Goal: Task Accomplishment & Management: Complete application form

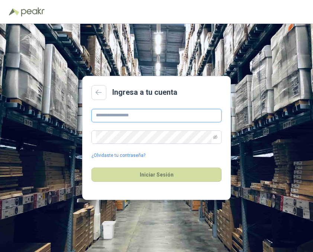
click at [183, 115] on input "text" at bounding box center [157, 115] width 130 height 13
type input "**********"
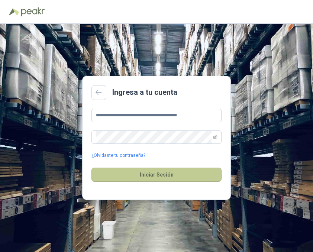
click at [186, 174] on button "Iniciar Sesión" at bounding box center [157, 175] width 130 height 14
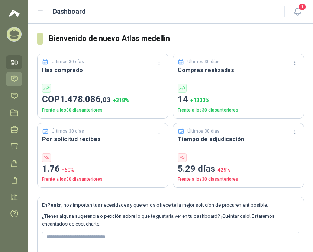
click at [12, 83] on icon at bounding box center [14, 79] width 8 height 8
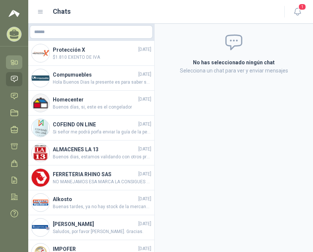
click at [13, 60] on icon at bounding box center [14, 62] width 8 height 8
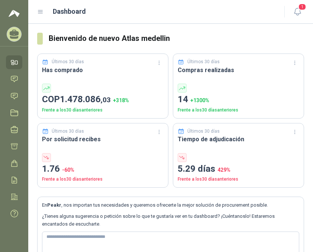
click at [20, 28] on div "Atlas medellin Valores Atlas" at bounding box center [14, 34] width 16 height 15
click at [196, 29] on section "Bienvenido de nuevo Atlas medellin Últimos 30 días Has comprado COP 1.478.086 ,…" at bounding box center [170, 156] width 285 height 265
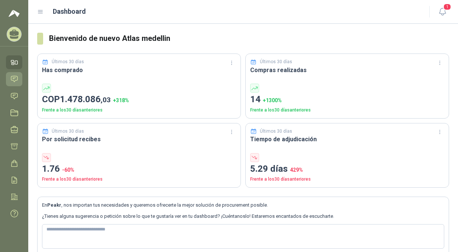
click at [16, 78] on icon at bounding box center [14, 79] width 8 height 8
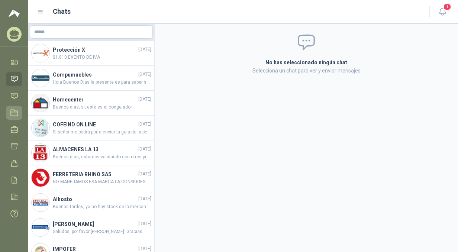
click at [17, 112] on icon at bounding box center [14, 113] width 7 height 6
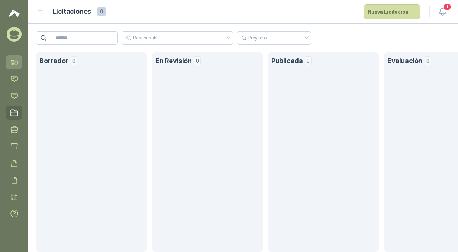
click at [14, 63] on icon at bounding box center [14, 62] width 8 height 8
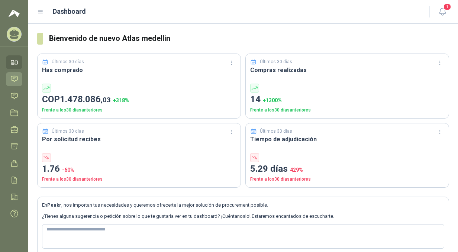
click at [17, 79] on icon at bounding box center [14, 79] width 8 height 8
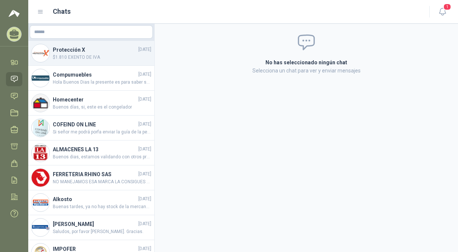
click at [75, 54] on span "$1.810 EXENTO DE IVA" at bounding box center [102, 57] width 99 height 7
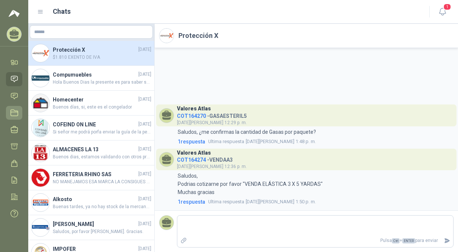
click at [17, 112] on icon at bounding box center [14, 113] width 8 height 8
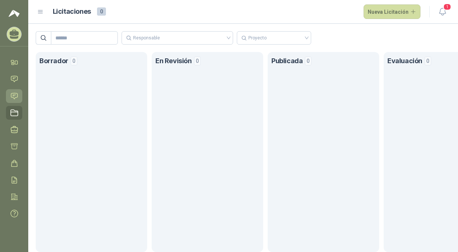
click at [13, 94] on icon at bounding box center [14, 96] width 8 height 8
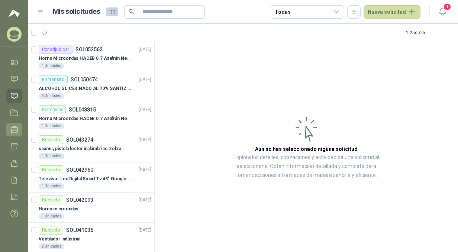
click at [15, 132] on icon at bounding box center [14, 130] width 8 height 8
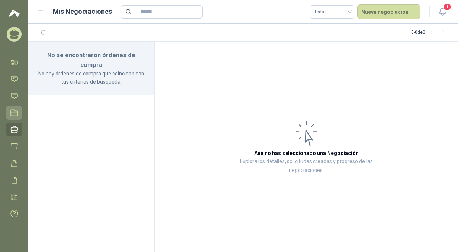
click at [14, 118] on link "Licitaciones" at bounding box center [14, 113] width 16 height 14
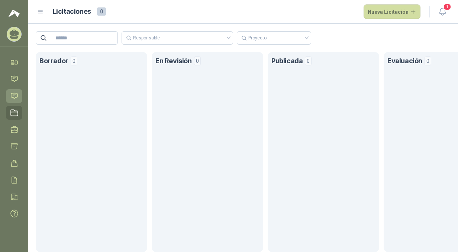
click at [18, 97] on icon at bounding box center [14, 96] width 8 height 8
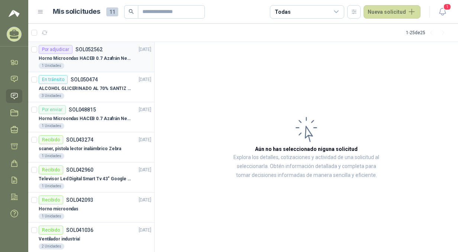
click at [90, 47] on p "SOL052562" at bounding box center [89, 49] width 27 height 5
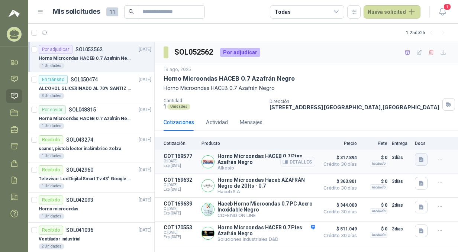
click at [313, 157] on icon "button" at bounding box center [421, 159] width 4 height 5
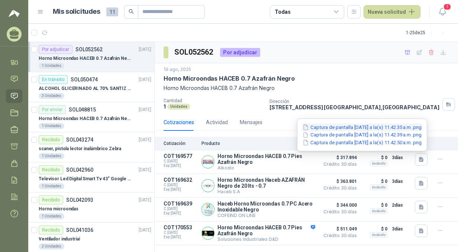
click at [313, 127] on button "Captura de pantalla [DATE] a la(s) 11.42.35 a.m..png" at bounding box center [362, 128] width 121 height 8
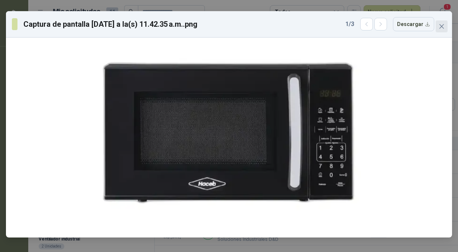
click at [313, 26] on icon "close" at bounding box center [442, 26] width 6 height 6
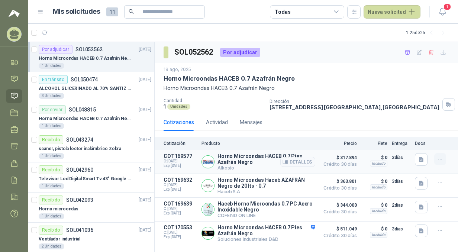
click at [313, 159] on icon "button" at bounding box center [441, 159] width 6 height 6
click at [313, 128] on icon "button" at bounding box center [450, 129] width 6 height 6
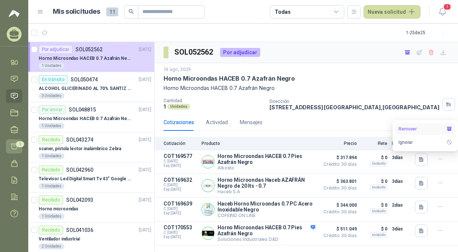
click at [11, 145] on icon at bounding box center [14, 147] width 8 height 8
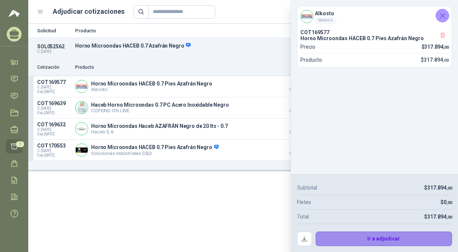
click at [313, 237] on button "Ir a adjudicar" at bounding box center [384, 239] width 137 height 15
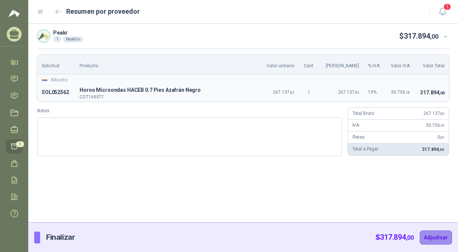
click at [313, 237] on button "Adjudicar" at bounding box center [436, 238] width 32 height 14
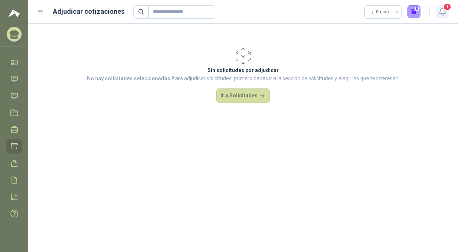
click at [313, 11] on button "1" at bounding box center [442, 11] width 13 height 13
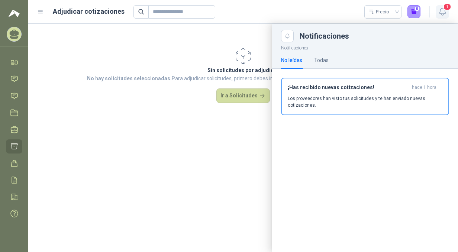
click at [313, 11] on button "1" at bounding box center [442, 11] width 13 height 13
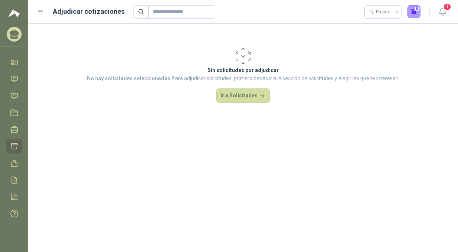
click at [15, 38] on icon at bounding box center [14, 37] width 9 height 3
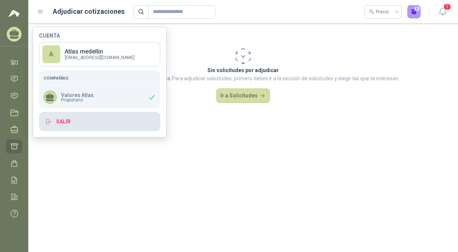
click at [84, 124] on button "Salir" at bounding box center [99, 121] width 121 height 19
